Goal: Task Accomplishment & Management: Manage account settings

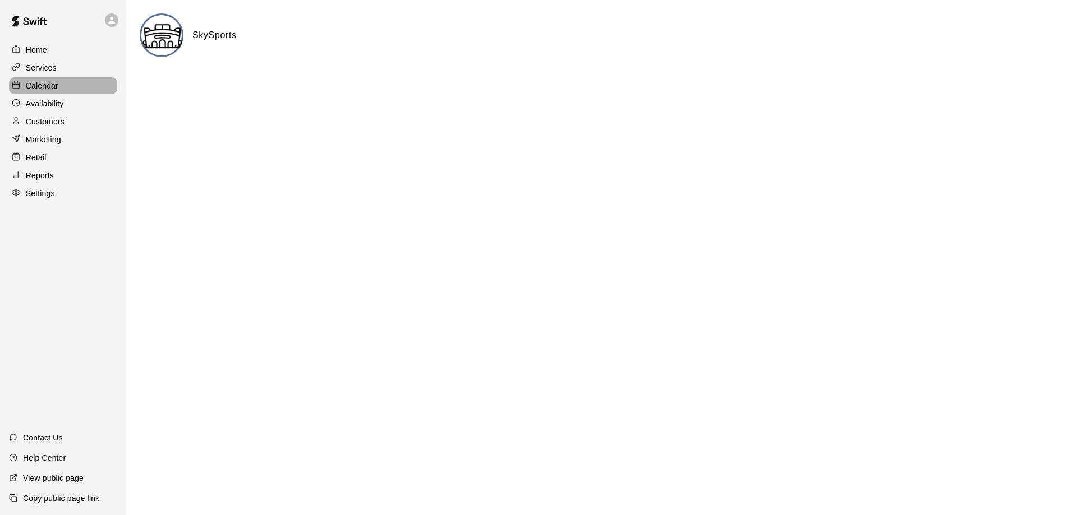
click at [57, 91] on p "Calendar" at bounding box center [42, 85] width 33 height 11
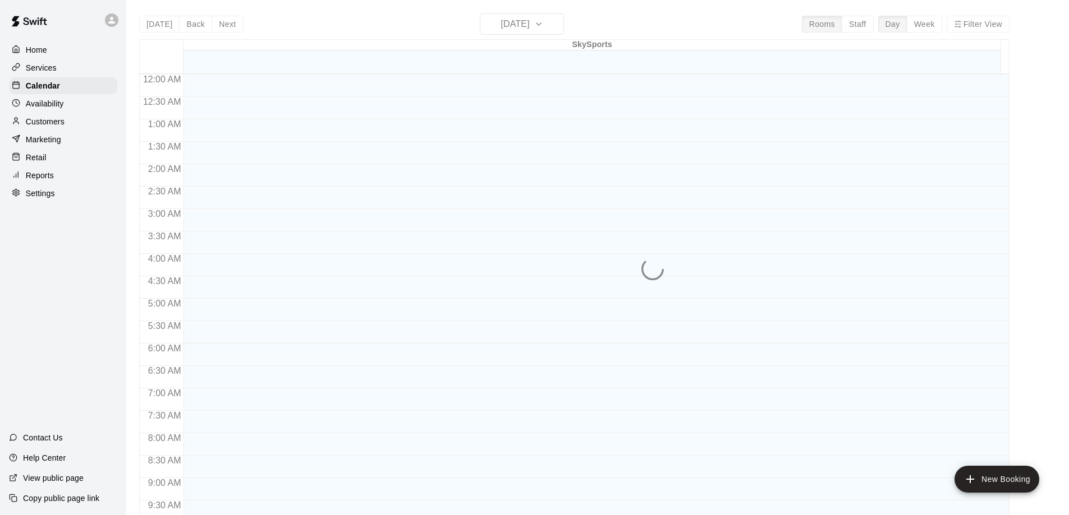
scroll to position [590, 0]
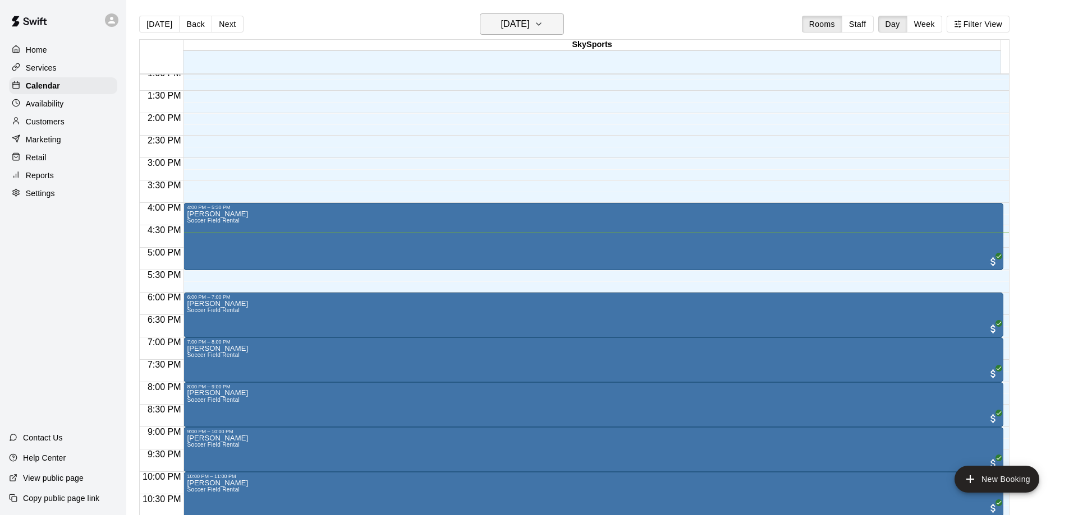
click at [530, 25] on h6 "Tuesday Oct 14" at bounding box center [515, 24] width 29 height 16
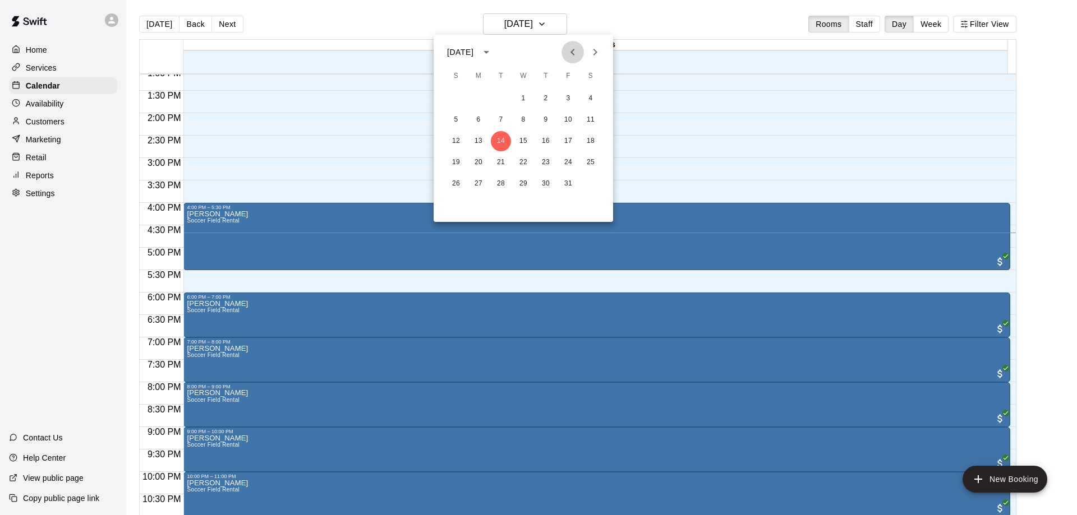
click at [564, 50] on button "Previous month" at bounding box center [572, 52] width 22 height 22
click at [511, 186] on div "28 29 30" at bounding box center [523, 184] width 179 height 20
click at [499, 180] on button "30" at bounding box center [501, 184] width 20 height 20
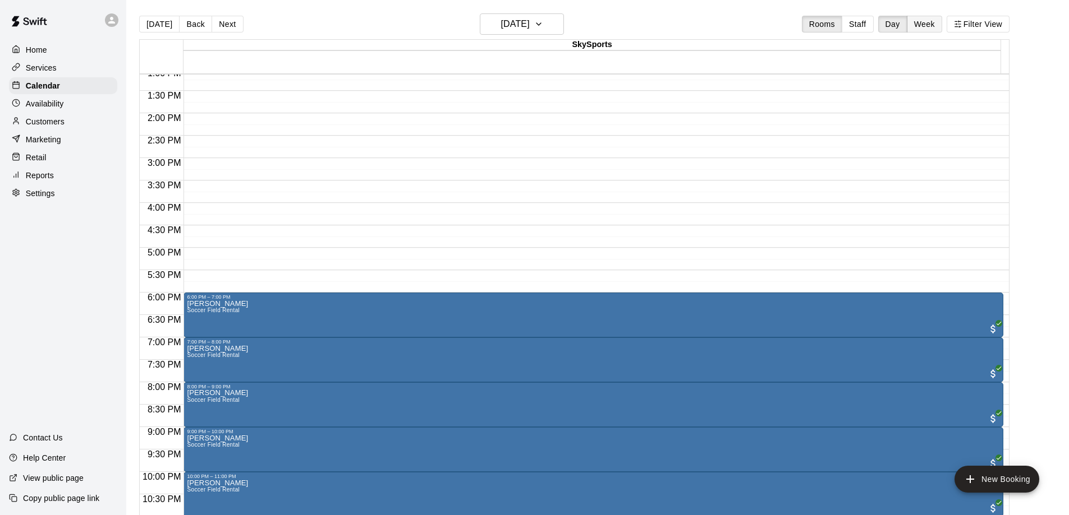
click at [920, 23] on button "Week" at bounding box center [923, 24] width 35 height 17
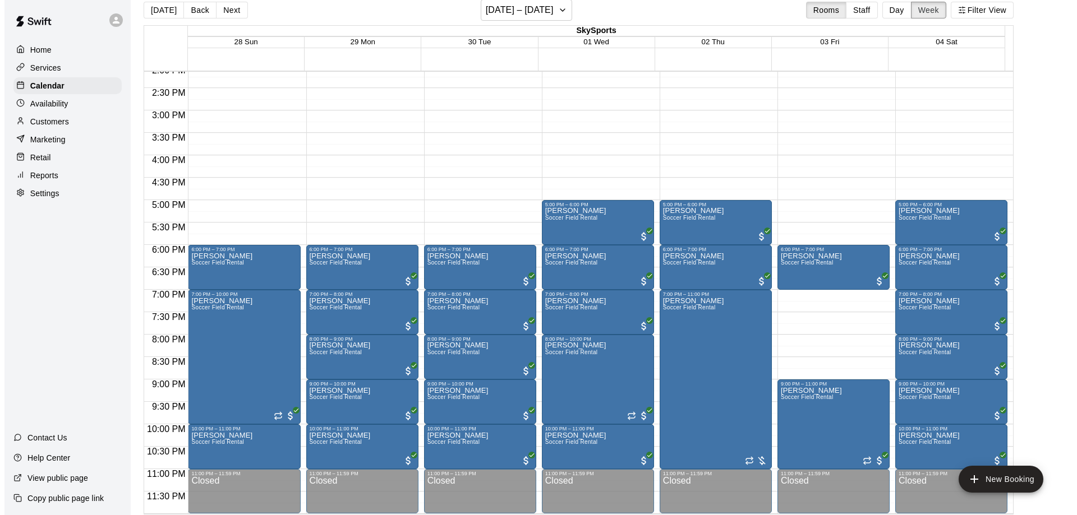
scroll to position [18, 0]
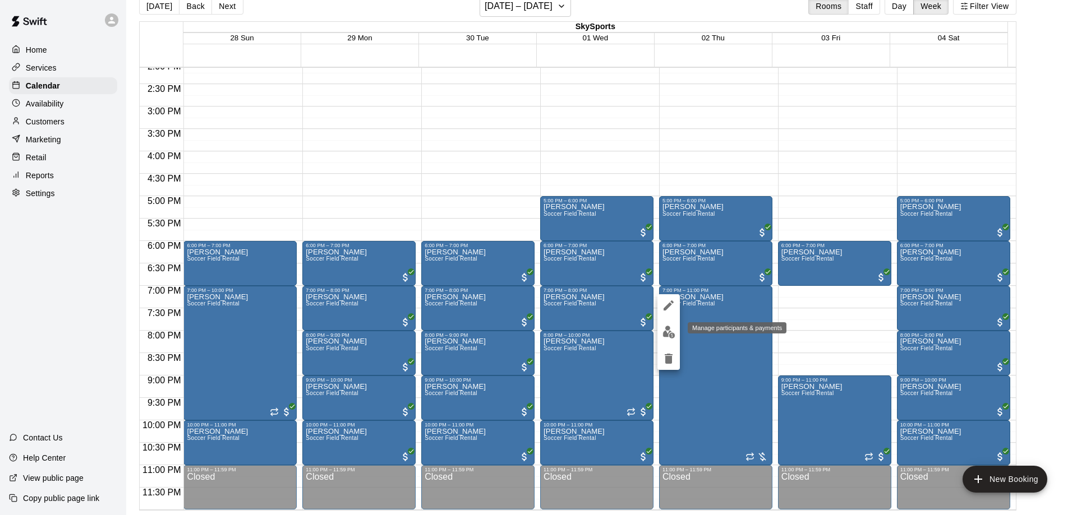
click at [670, 334] on img "edit" at bounding box center [668, 332] width 13 height 13
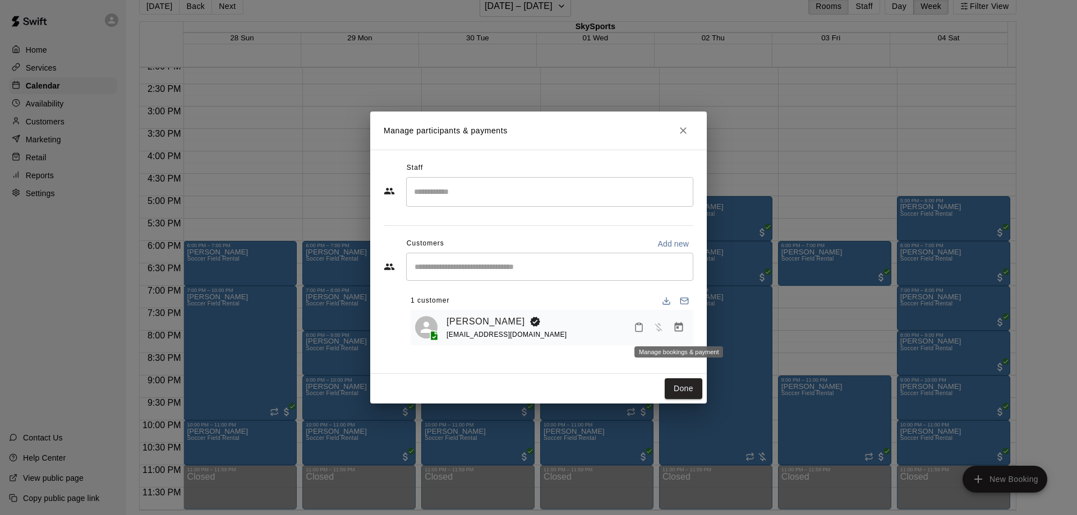
click at [680, 330] on icon "Manage bookings & payment" at bounding box center [678, 327] width 11 height 11
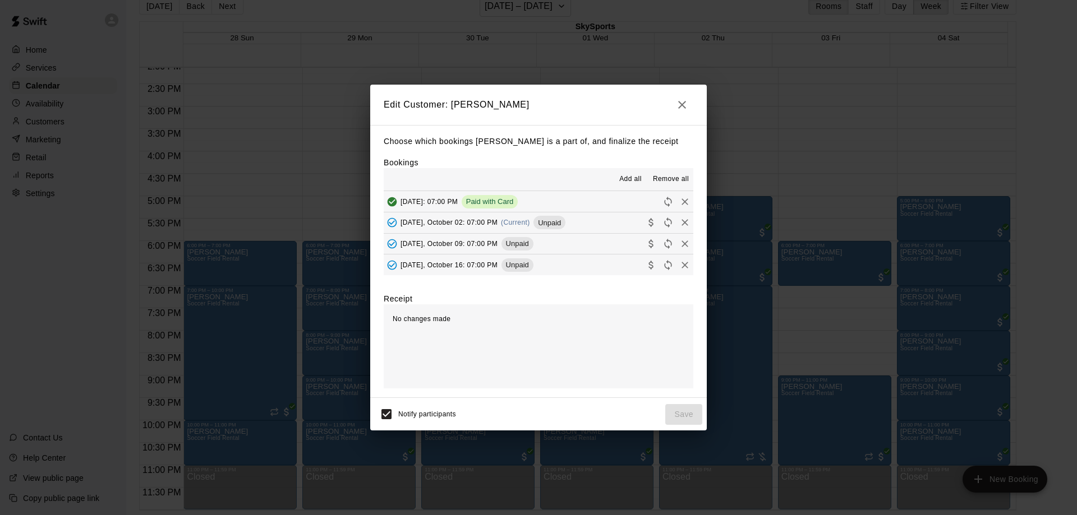
click at [553, 217] on div "Unpaid" at bounding box center [549, 222] width 32 height 13
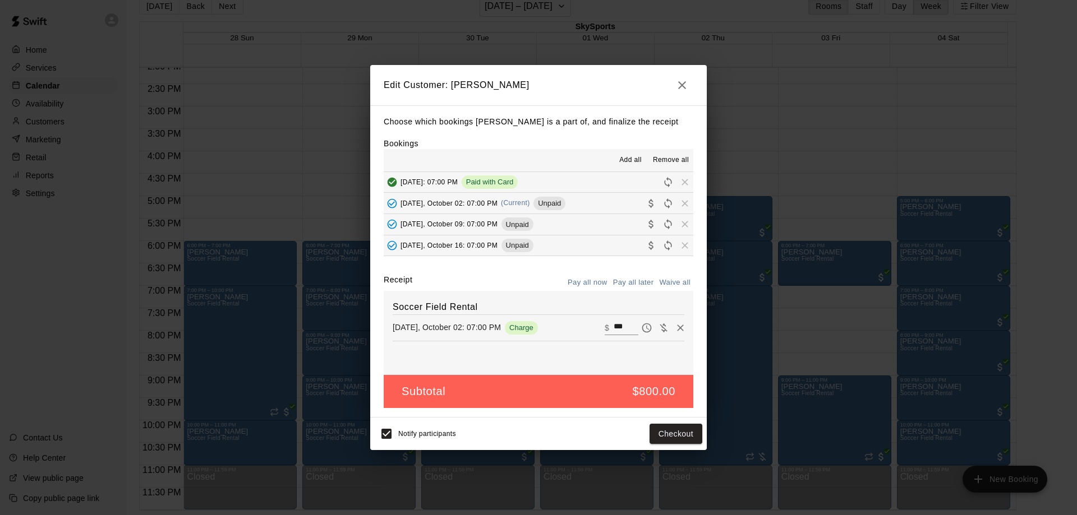
click at [614, 321] on input "***" at bounding box center [626, 328] width 25 height 15
click at [614, 323] on input "***" at bounding box center [626, 328] width 25 height 15
type input "***"
click at [667, 426] on button "Checkout" at bounding box center [676, 434] width 53 height 21
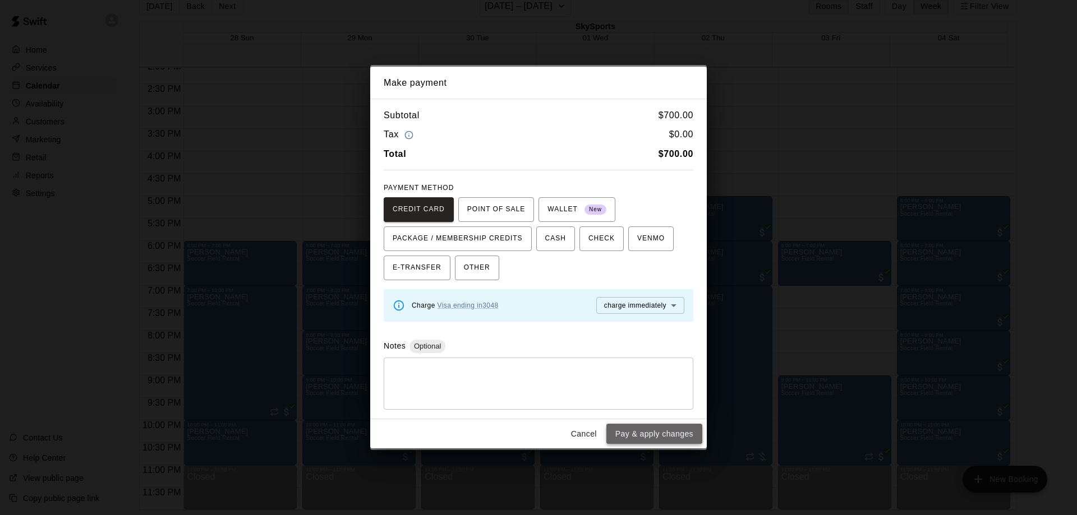
click at [667, 432] on button "Pay & apply changes" at bounding box center [654, 434] width 96 height 21
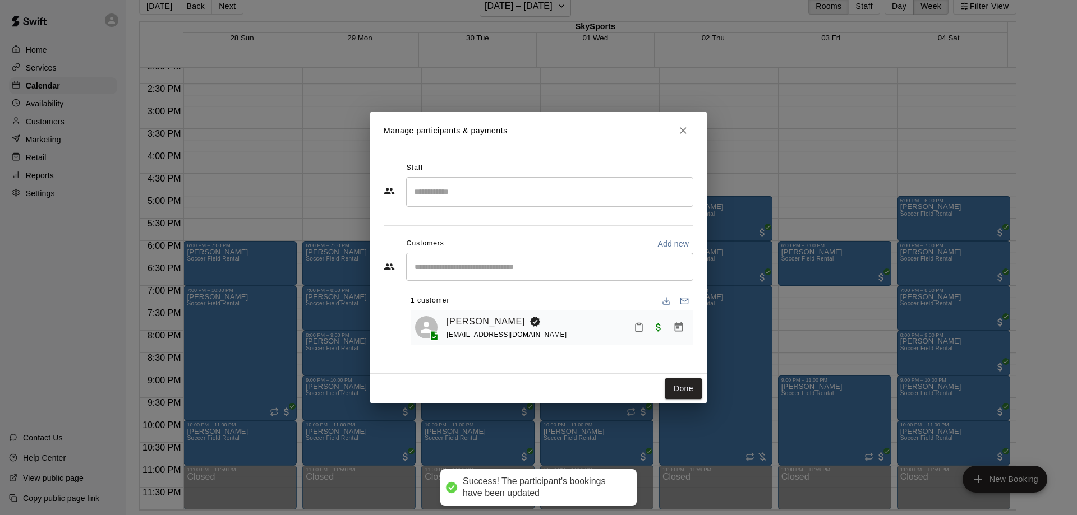
click at [656, 381] on div "Done" at bounding box center [538, 389] width 337 height 30
click at [683, 390] on button "Done" at bounding box center [684, 389] width 38 height 21
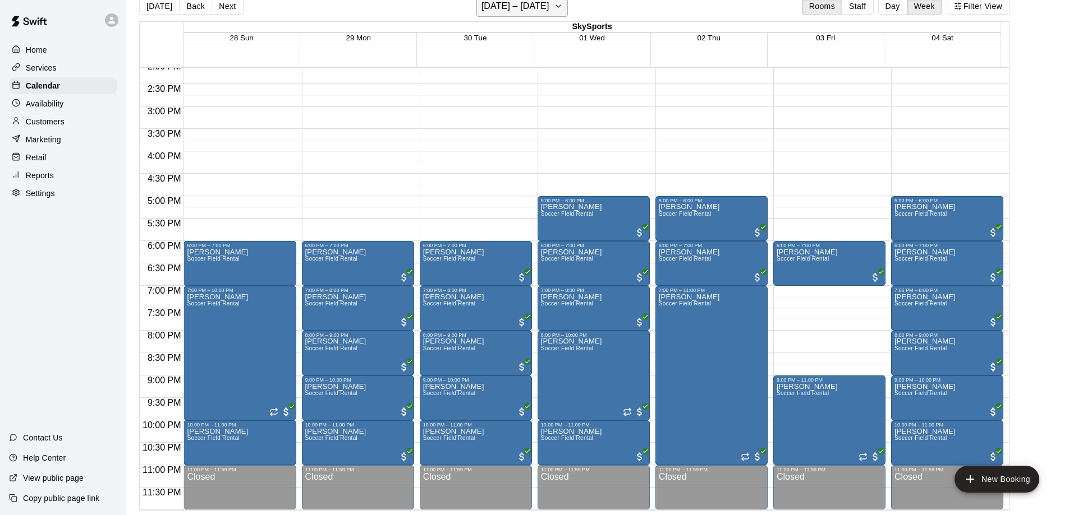
click at [547, 4] on h6 "September 28 – October 04" at bounding box center [515, 6] width 68 height 16
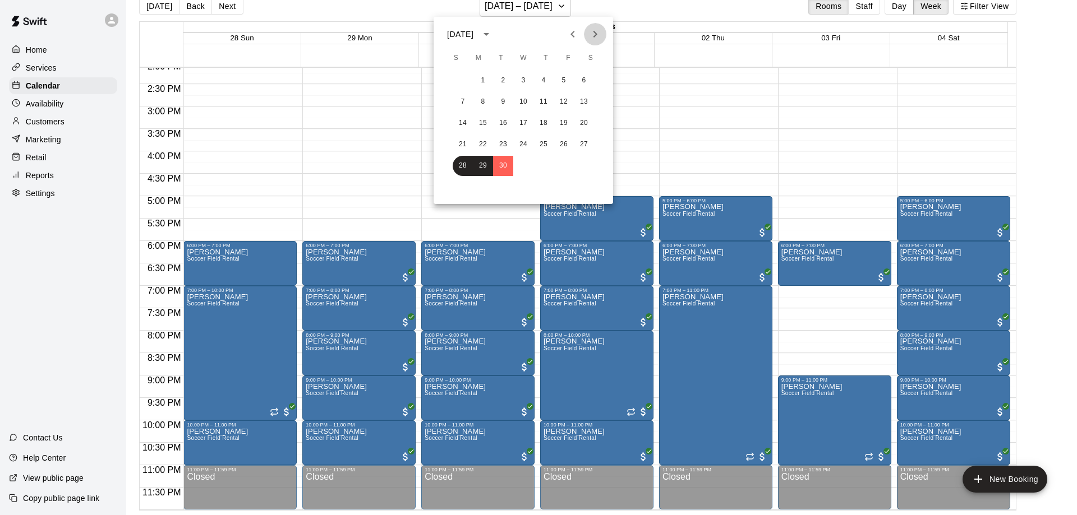
click at [600, 30] on icon "Next month" at bounding box center [594, 33] width 13 height 13
click at [535, 104] on button "9" at bounding box center [543, 102] width 20 height 20
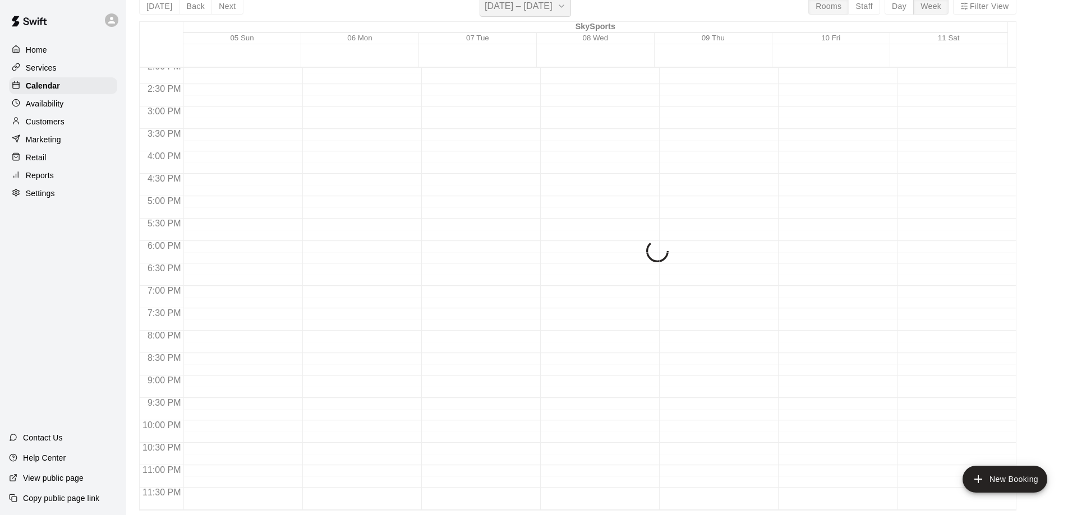
scroll to position [13, 0]
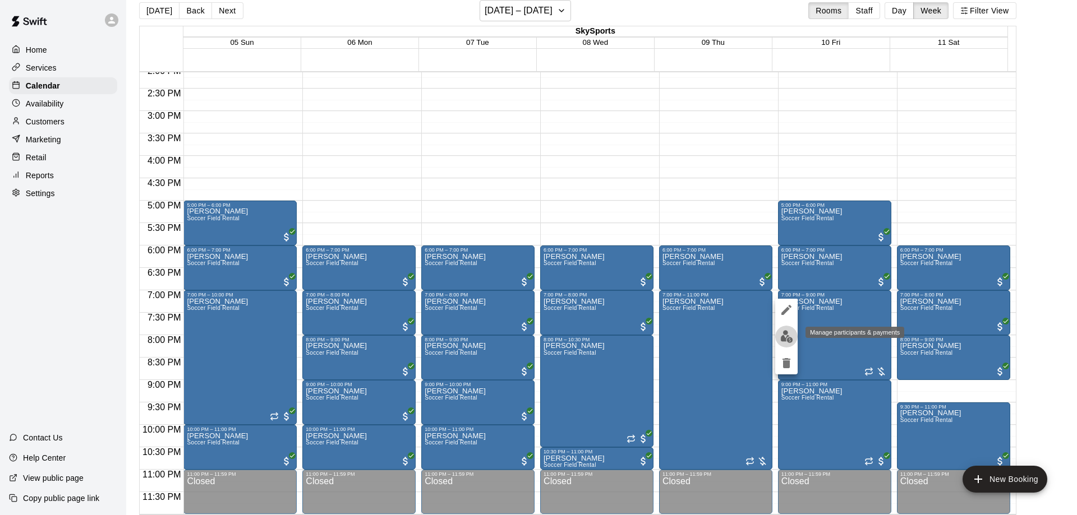
click at [786, 338] on img "edit" at bounding box center [786, 336] width 13 height 13
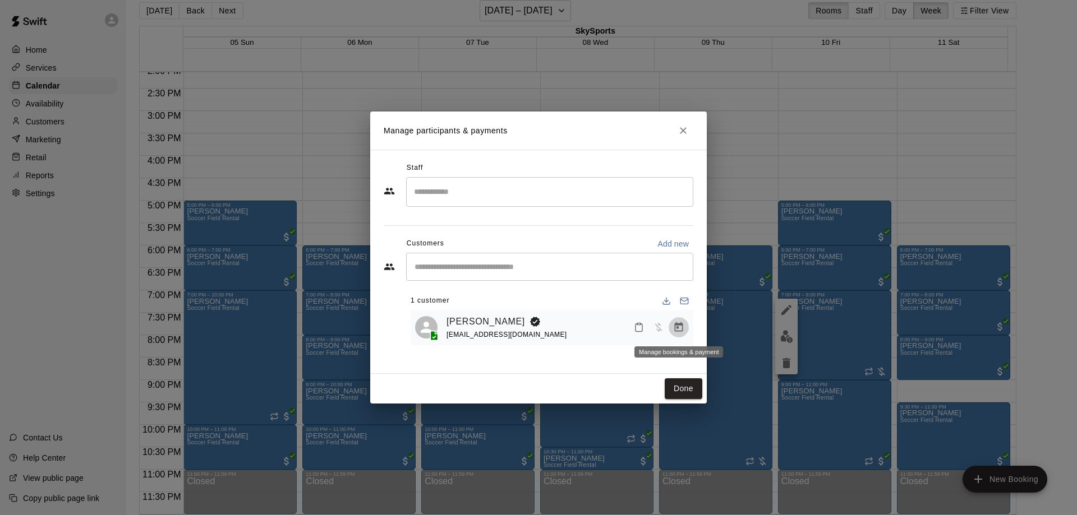
click at [682, 326] on icon "Manage bookings & payment" at bounding box center [679, 328] width 8 height 10
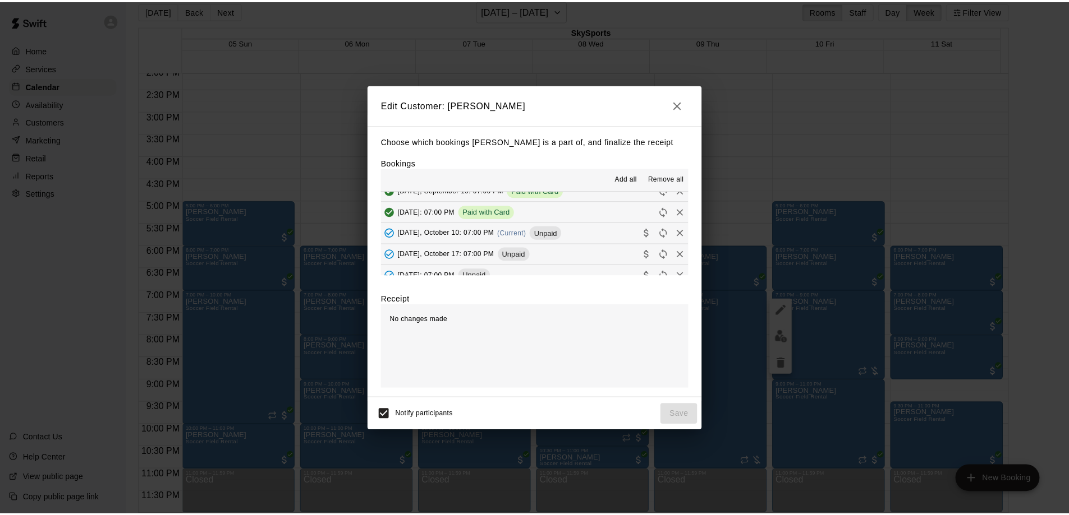
scroll to position [112, 0]
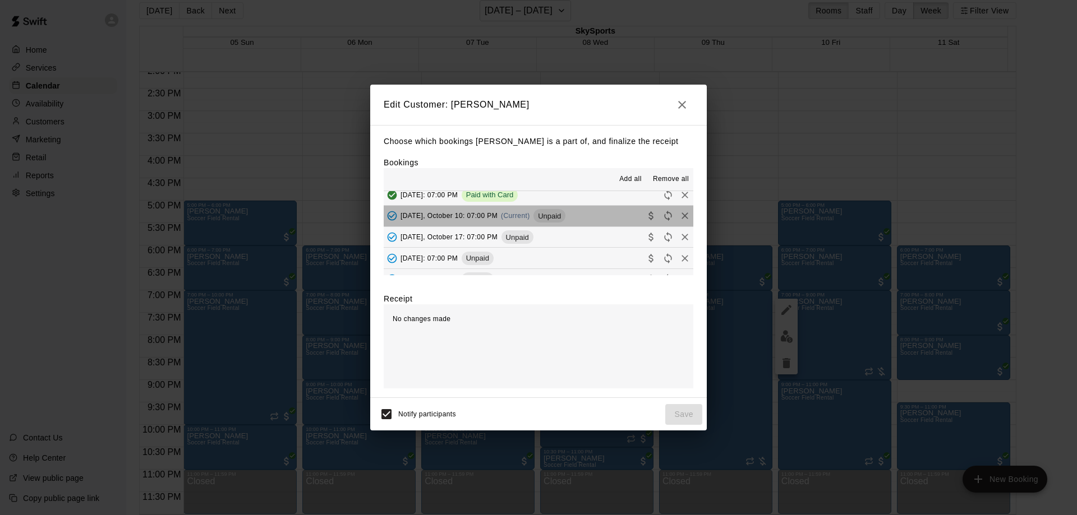
click at [568, 215] on button "Friday, October 10: 07:00 PM (Current) Unpaid" at bounding box center [539, 216] width 310 height 21
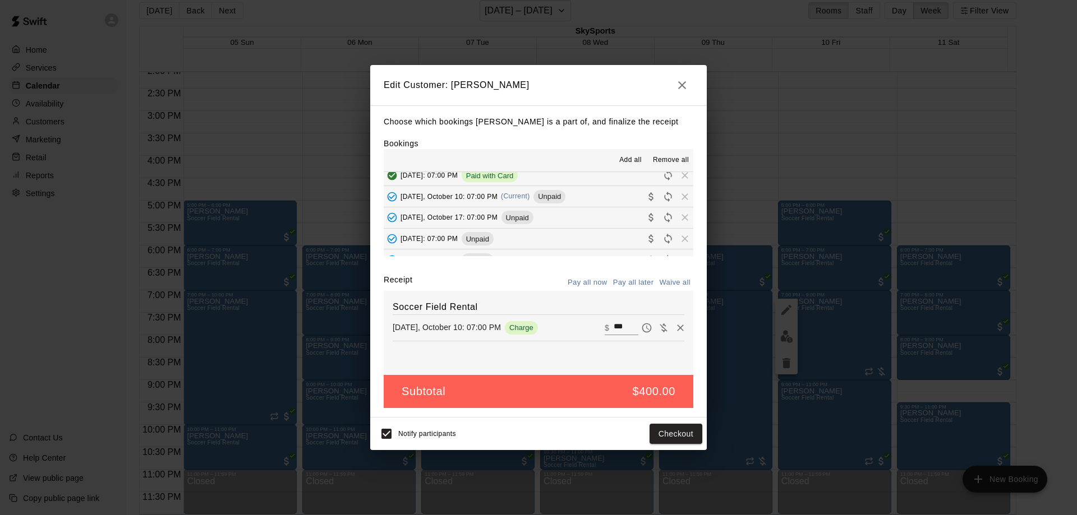
click at [616, 329] on input "***" at bounding box center [626, 328] width 25 height 15
type input "*"
type input "***"
click at [667, 432] on button "Checkout" at bounding box center [676, 434] width 53 height 21
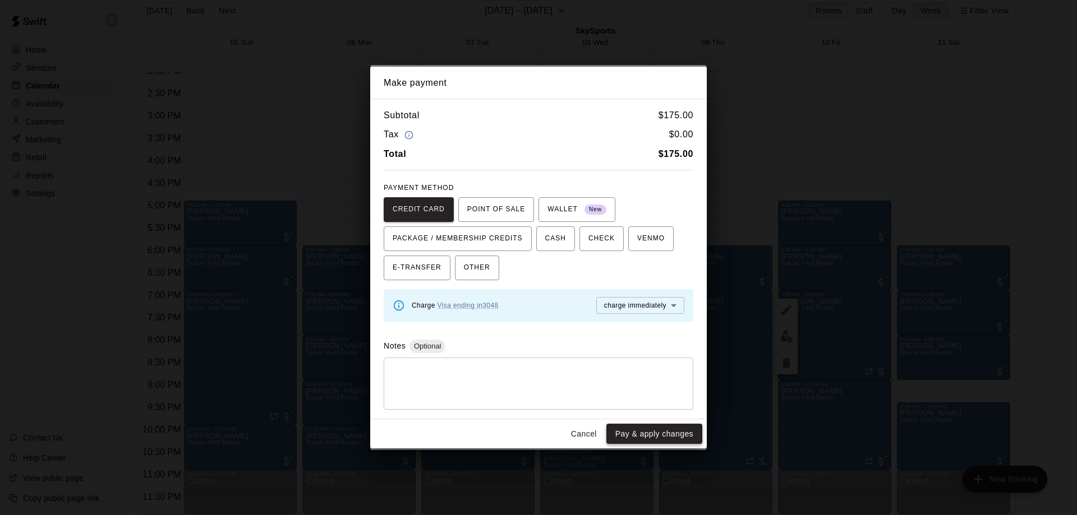
click at [657, 430] on button "Pay & apply changes" at bounding box center [654, 434] width 96 height 21
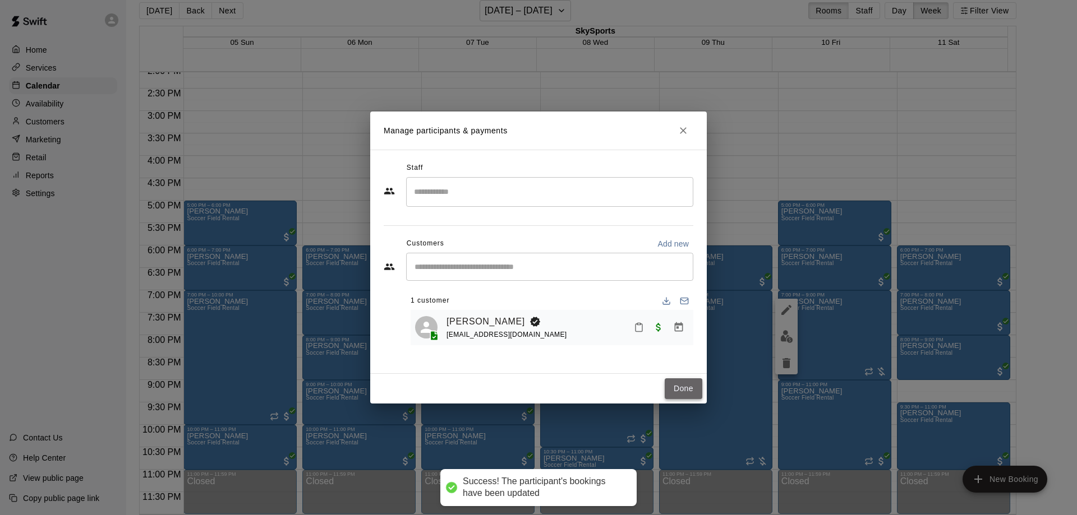
click at [669, 388] on button "Done" at bounding box center [684, 389] width 38 height 21
